Goal: Task Accomplishment & Management: Use online tool/utility

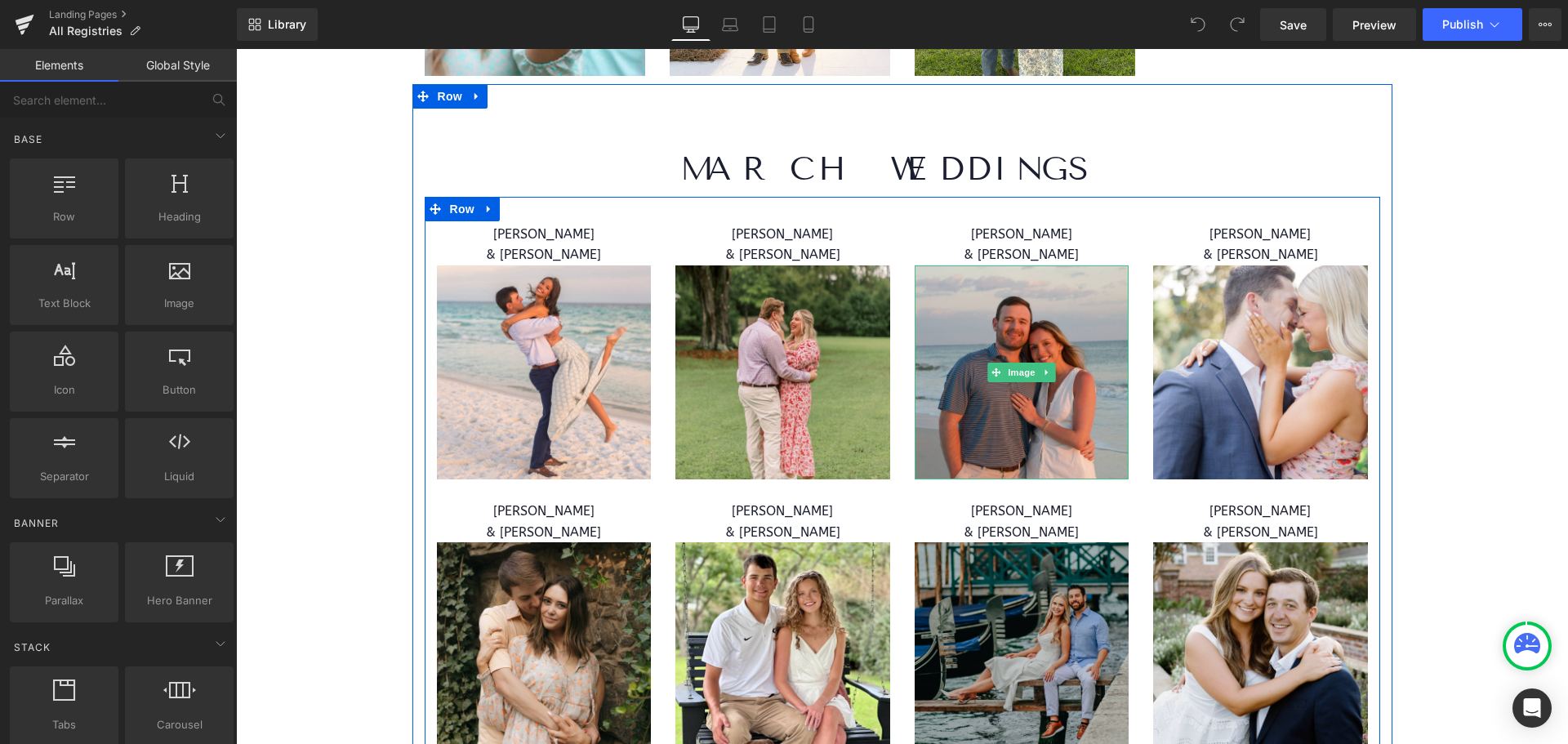
scroll to position [1389, 0]
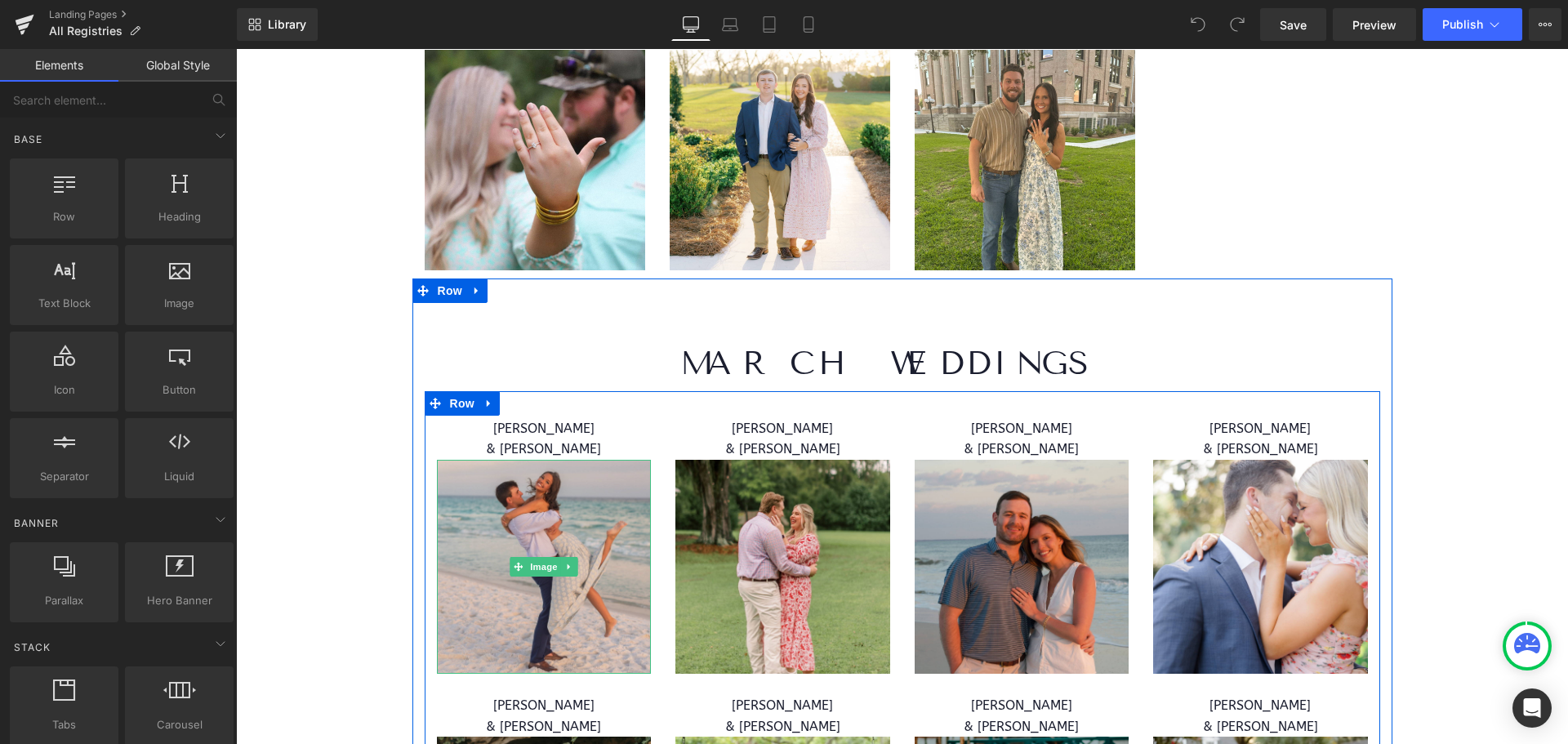
click at [588, 527] on img at bounding box center [544, 566] width 214 height 214
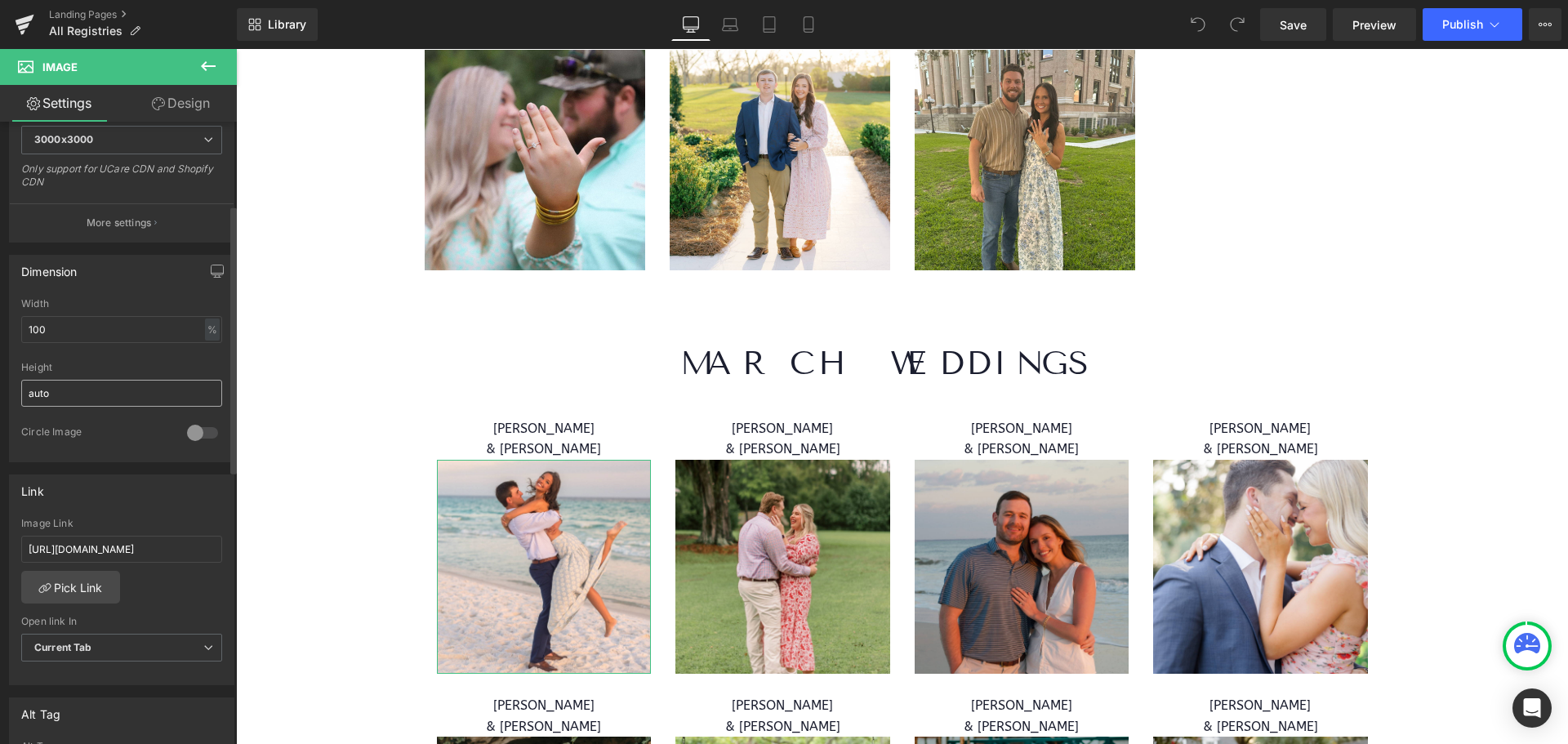
scroll to position [409, 0]
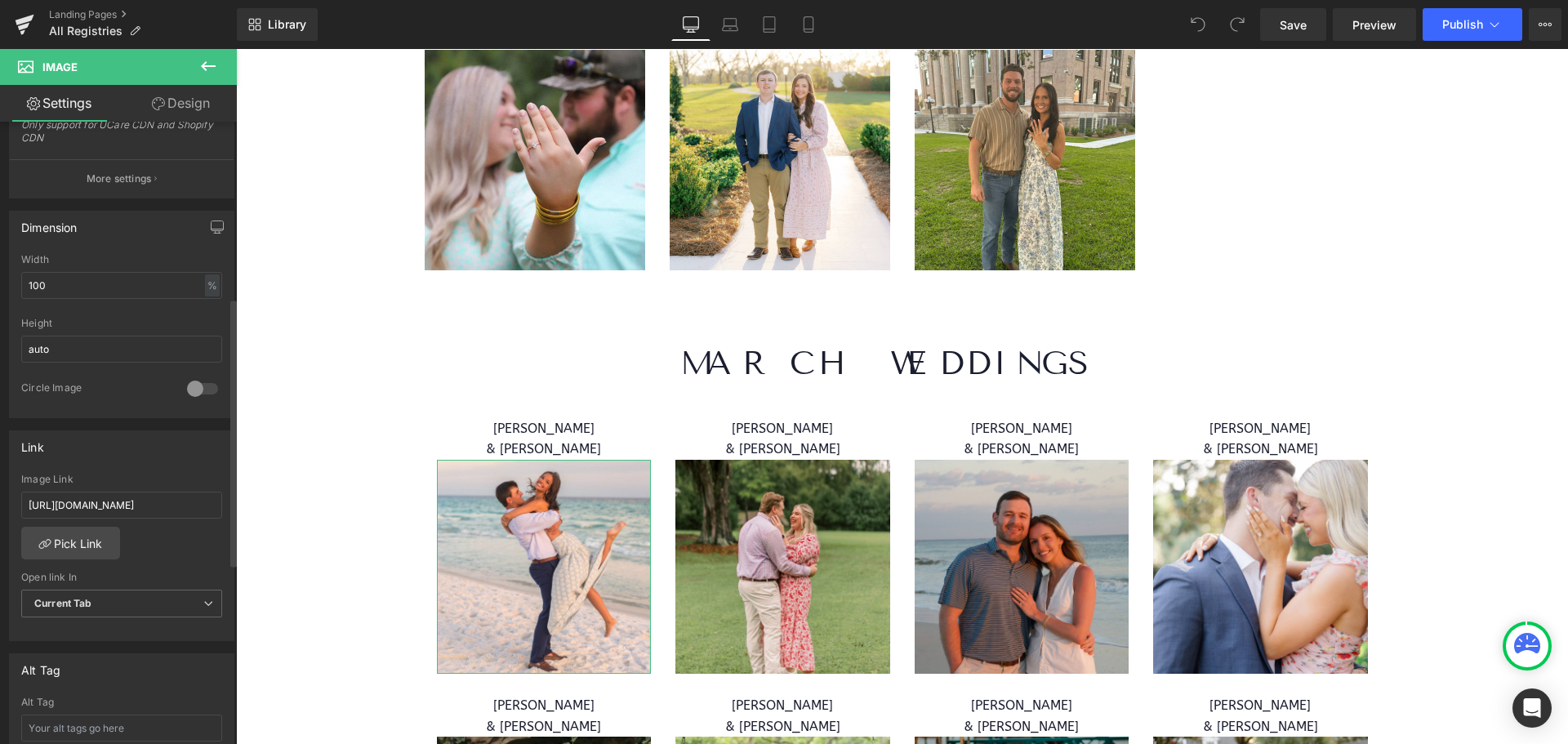
click at [19, 504] on div "[URL][DOMAIN_NAME] Image Link [URL][DOMAIN_NAME] Pick Link Current Tab New Tab …" at bounding box center [121, 558] width 224 height 167
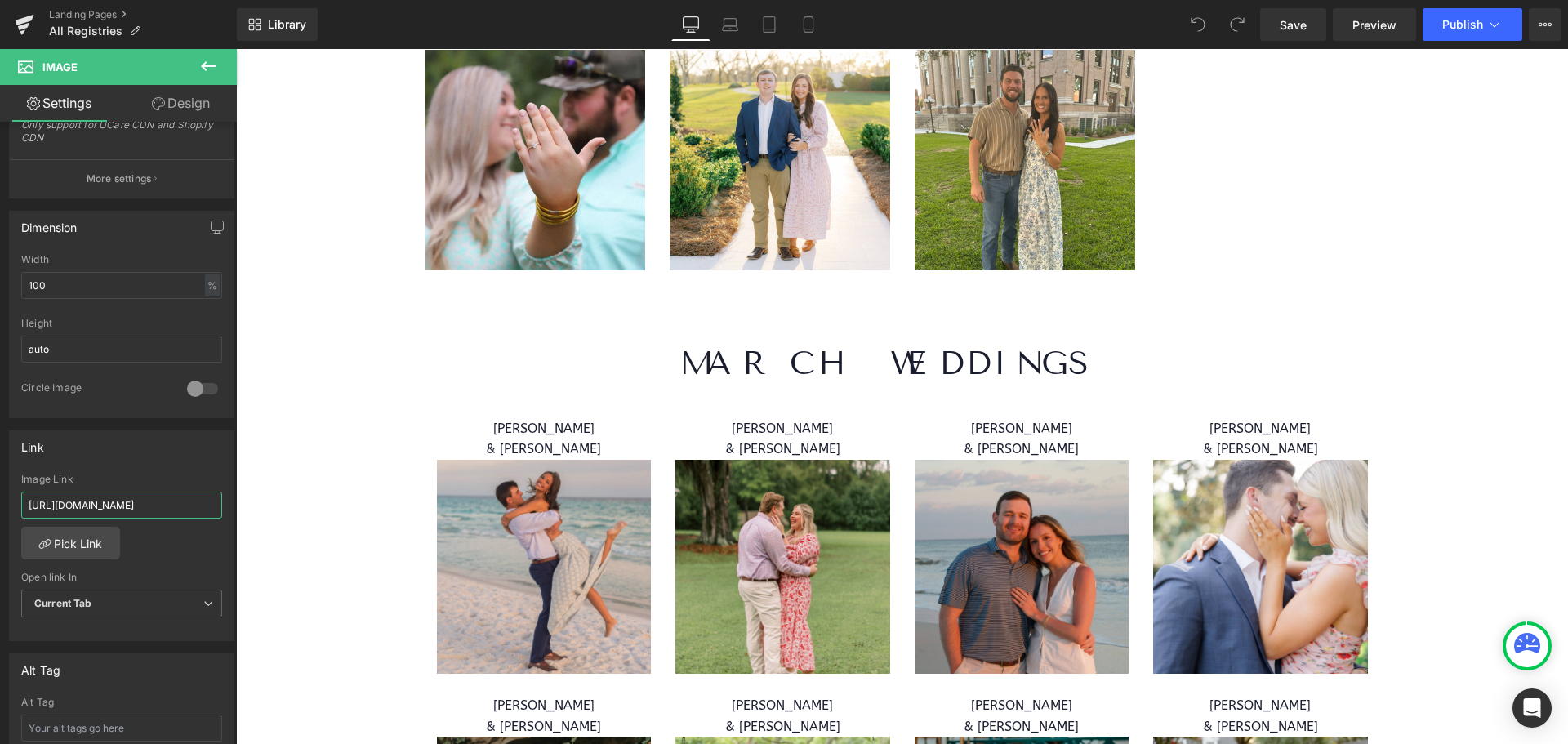
drag, startPoint x: 263, startPoint y: 552, endPoint x: 444, endPoint y: 521, distance: 183.6
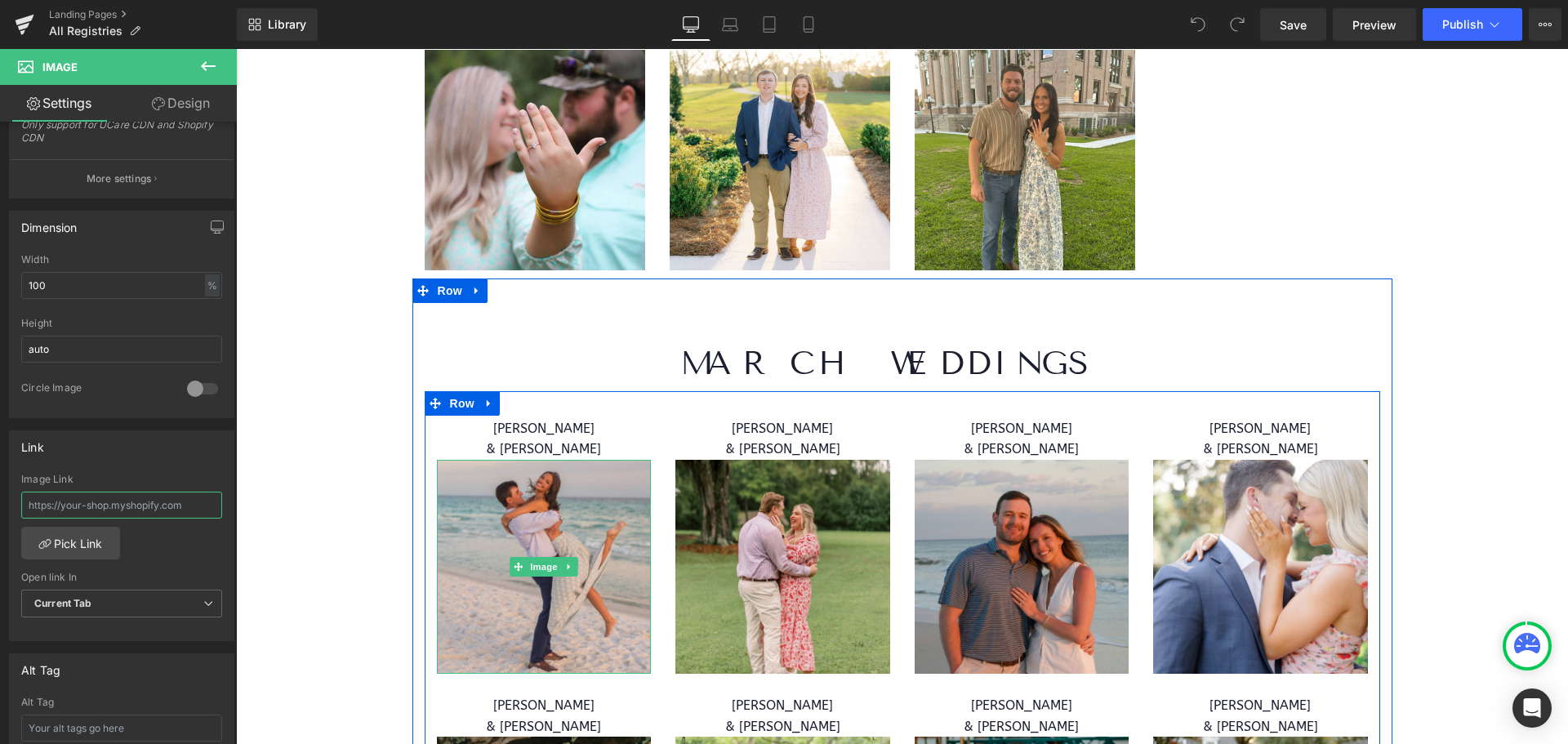
scroll to position [0, 0]
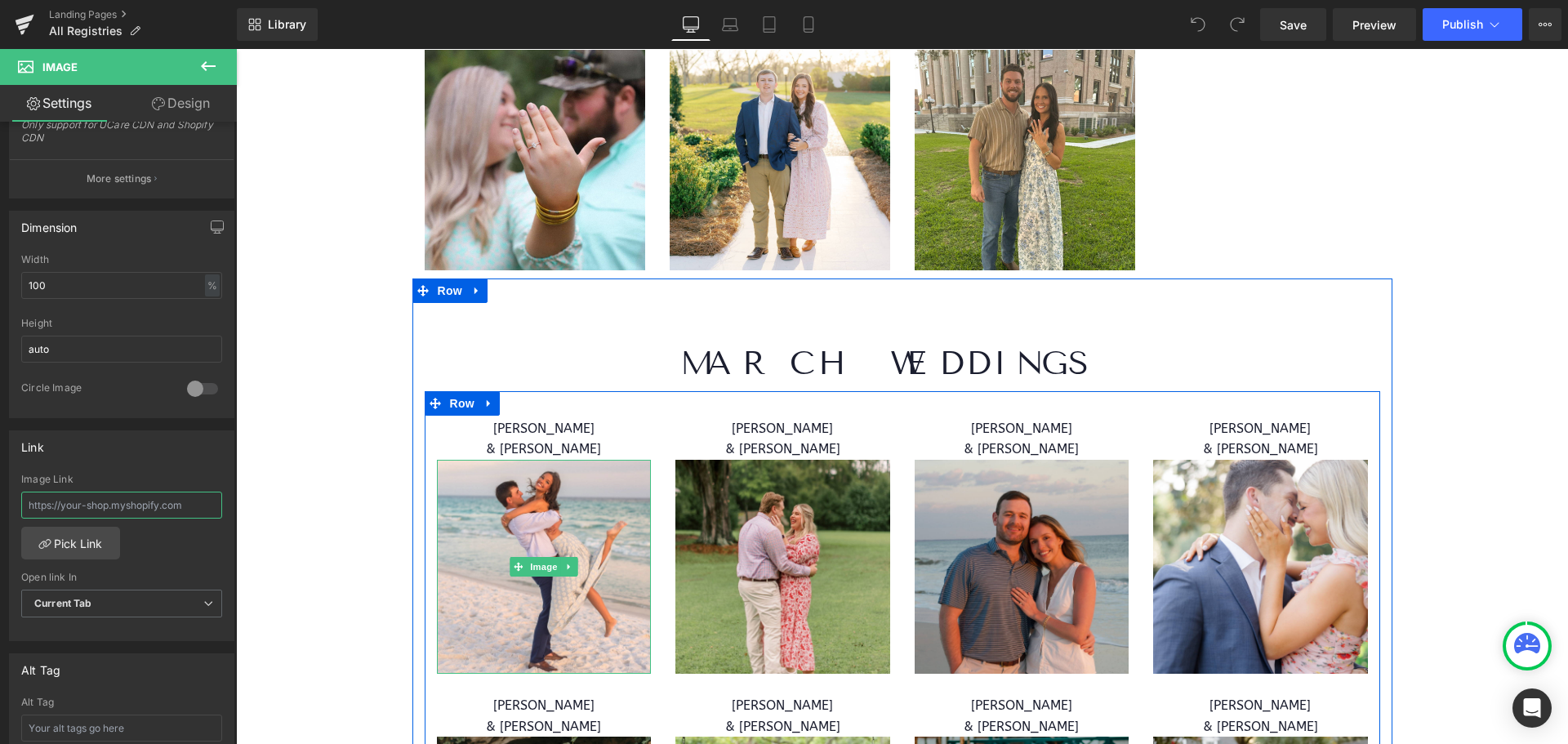
paste input "[URL][DOMAIN_NAME]."
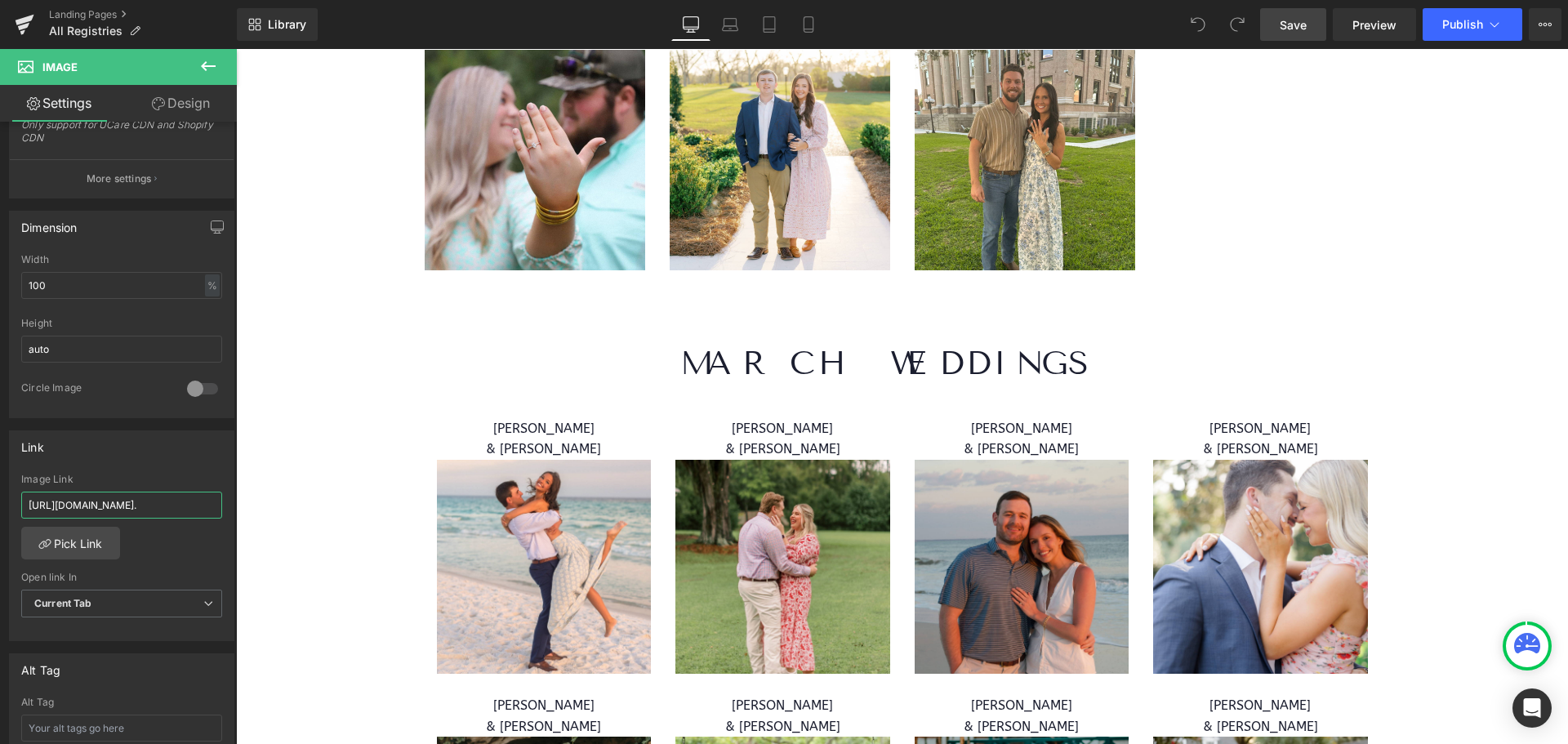
type input "[URL][DOMAIN_NAME]."
click at [1308, 16] on link "Save" at bounding box center [1292, 24] width 66 height 33
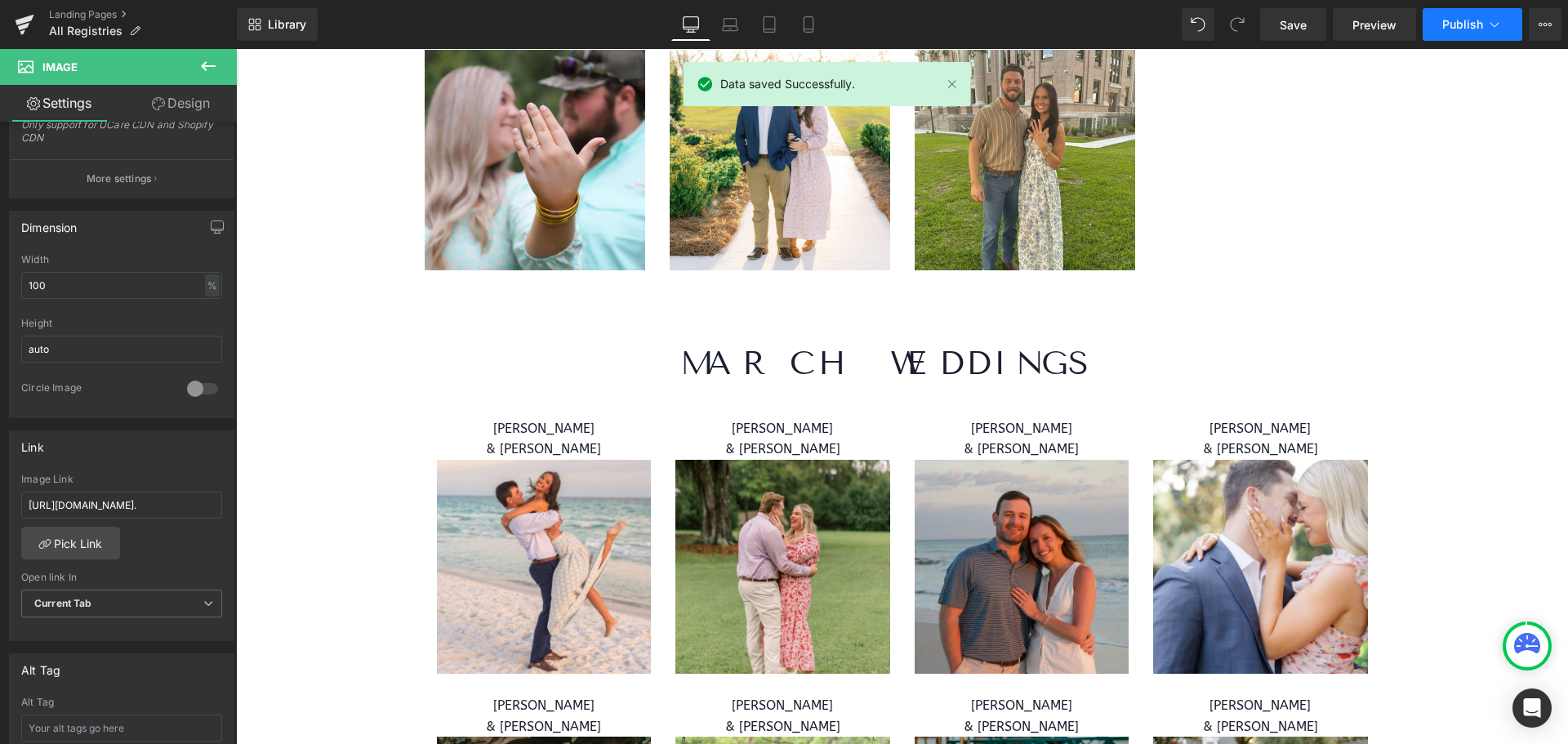
click at [1468, 22] on span "Publish" at bounding box center [1462, 25] width 40 height 13
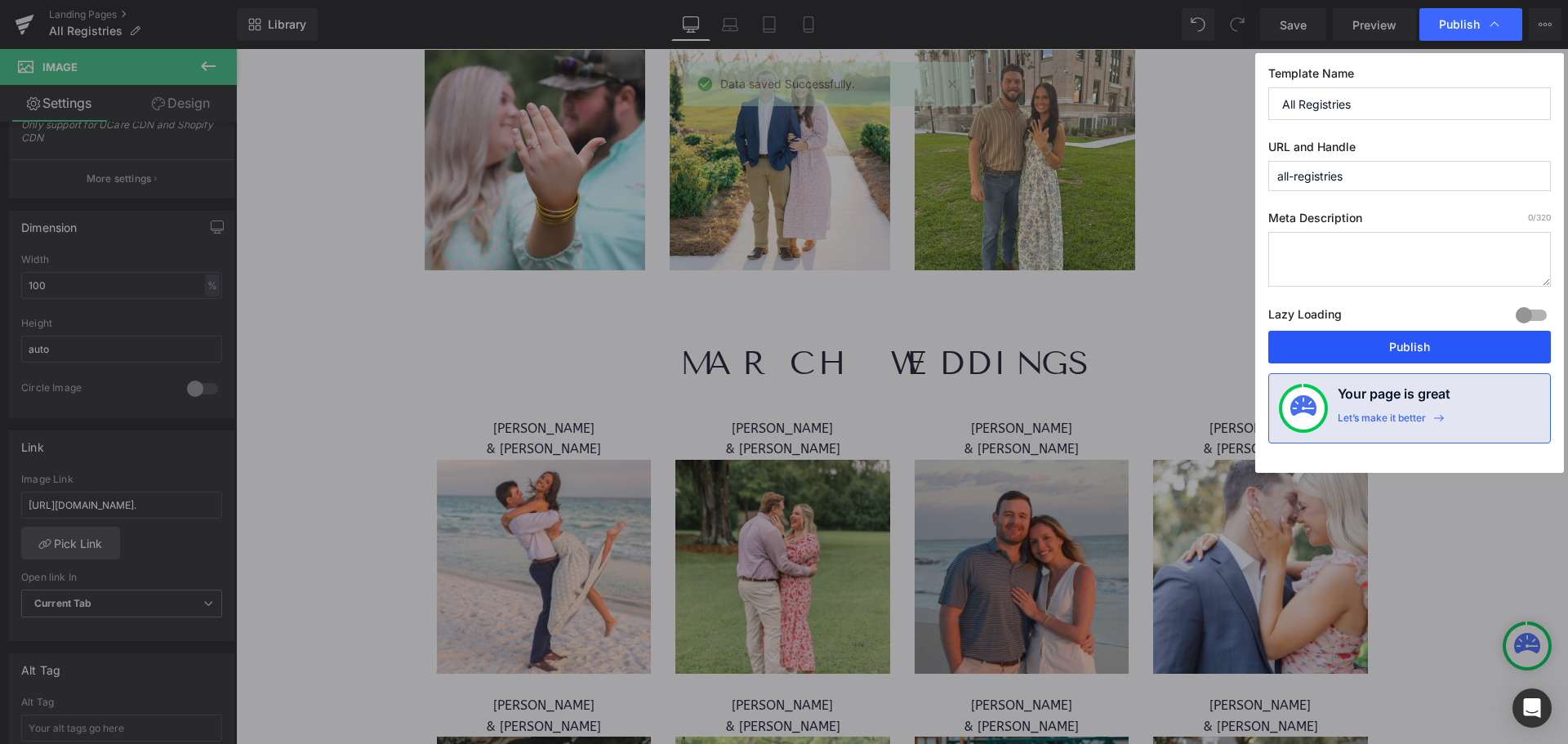
click at [1435, 335] on button "Publish" at bounding box center [1409, 347] width 282 height 33
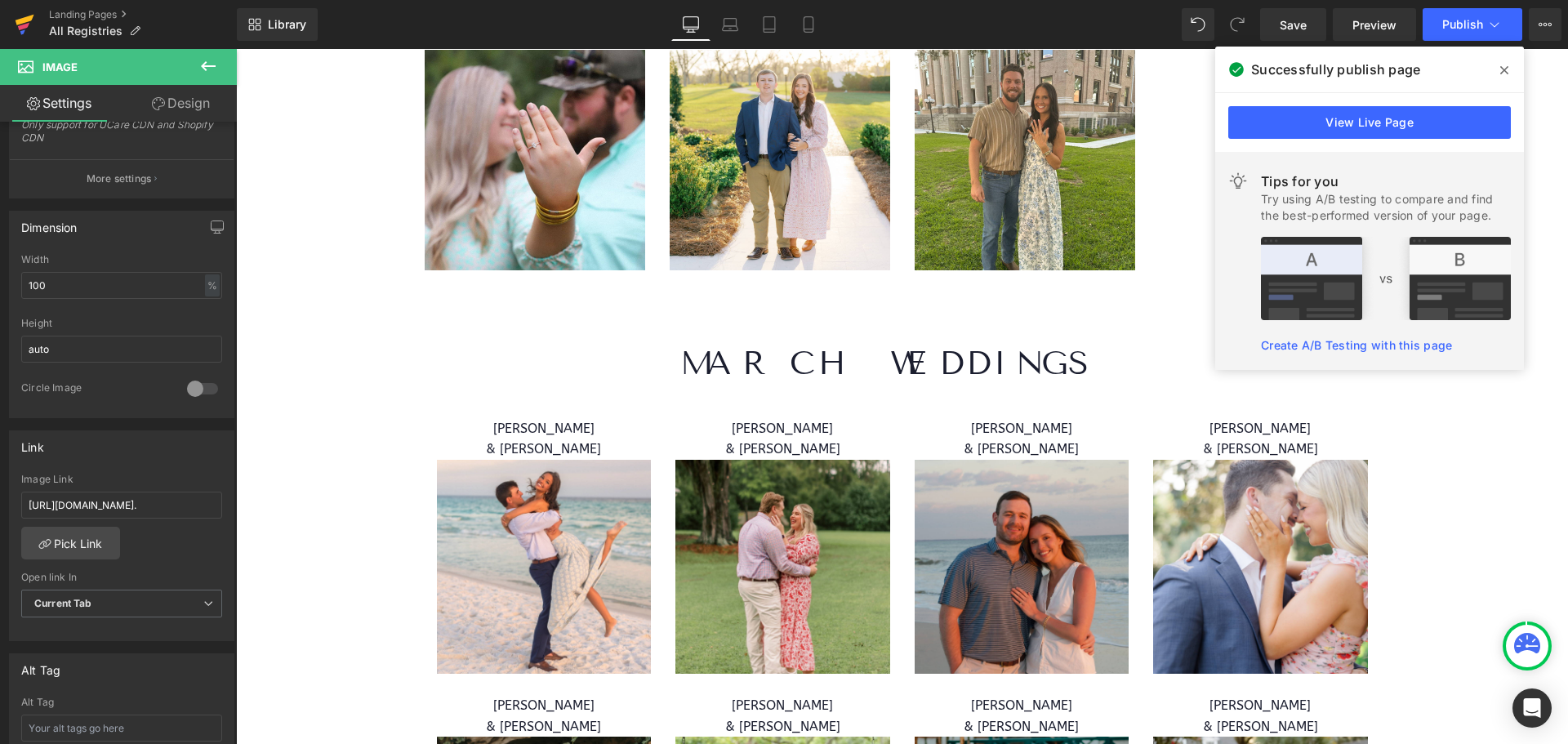
click at [21, 24] on icon at bounding box center [25, 19] width 19 height 11
